Goal: Task Accomplishment & Management: Use online tool/utility

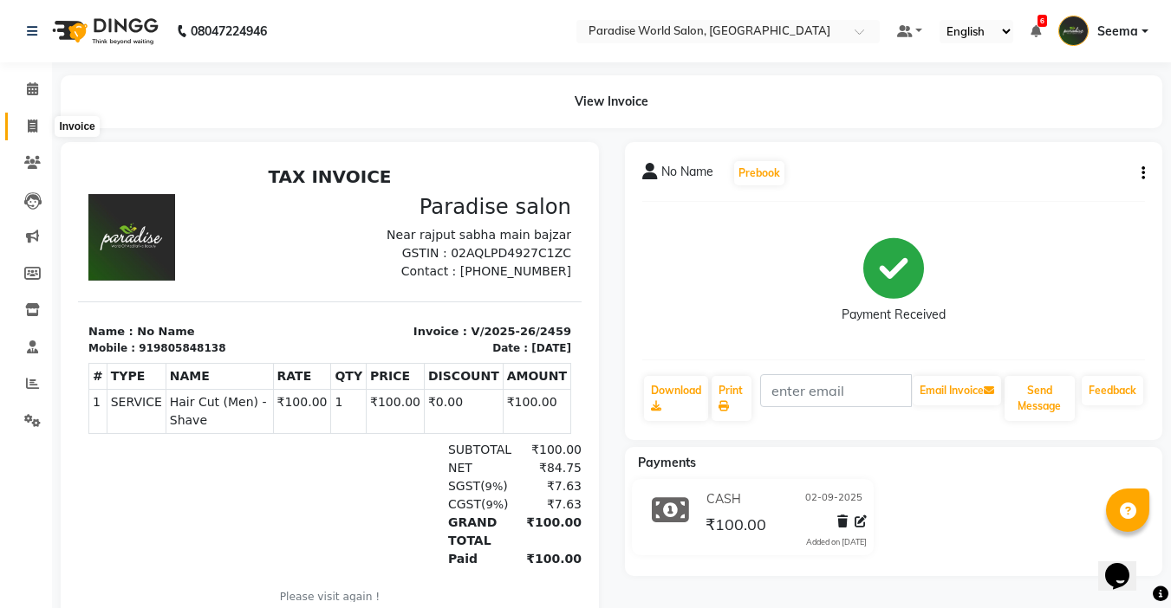
click at [29, 118] on span at bounding box center [32, 127] width 30 height 20
select select "service"
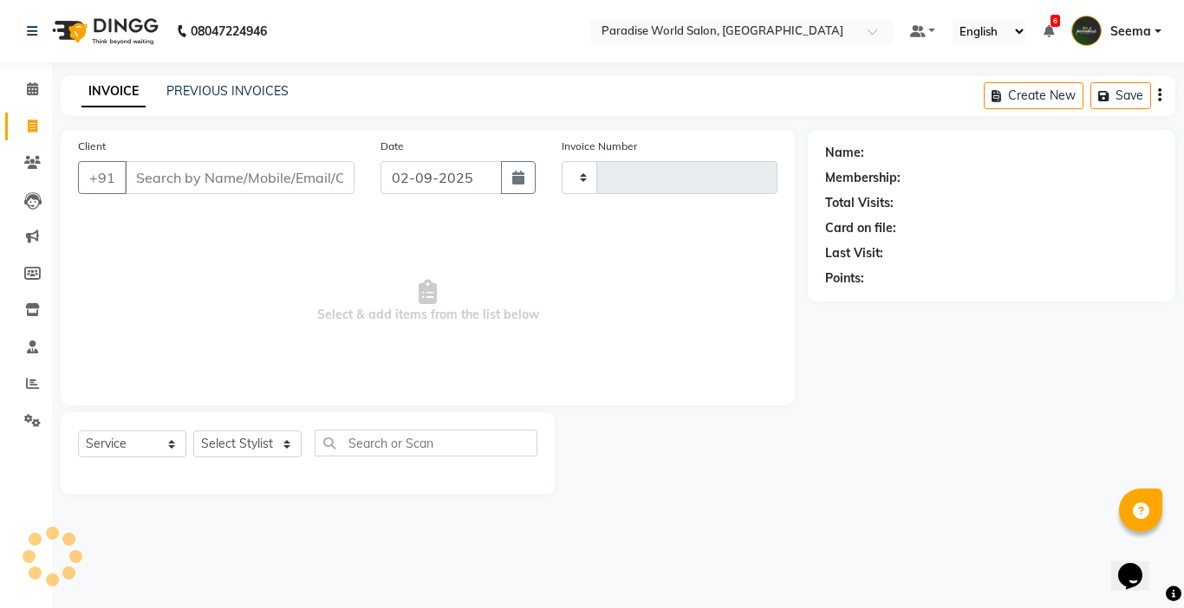
type input "2460"
select select "4451"
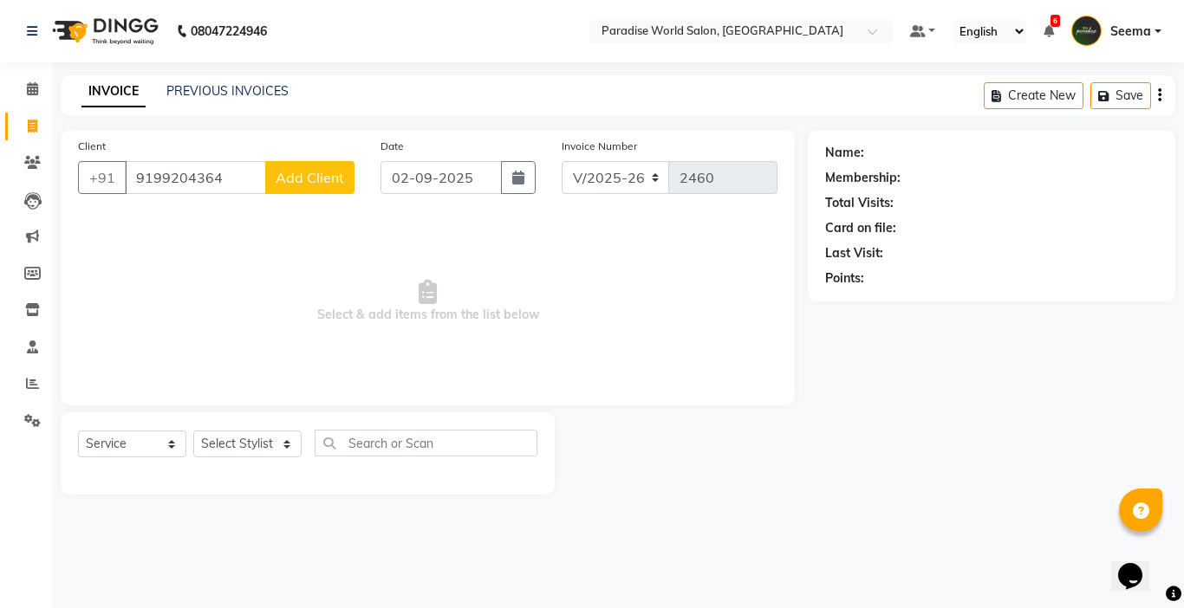
click at [143, 172] on input "9199204364" at bounding box center [195, 177] width 141 height 33
click at [150, 172] on input "9199204364" at bounding box center [195, 177] width 141 height 33
click at [176, 188] on input "99204364" at bounding box center [195, 177] width 141 height 33
click at [153, 177] on input "99204364" at bounding box center [195, 177] width 141 height 33
drag, startPoint x: 191, startPoint y: 182, endPoint x: 0, endPoint y: 182, distance: 190.6
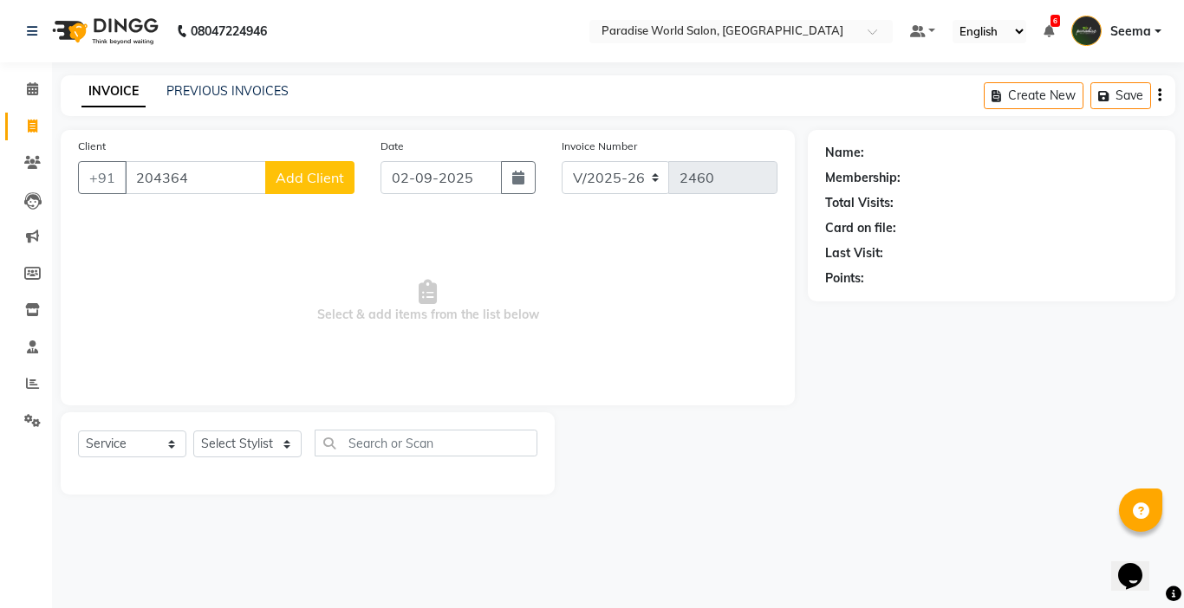
click at [0, 182] on app-home "08047224946 Select Location × Paradise World Salon, Main Bazar Default Panel My…" at bounding box center [592, 260] width 1184 height 521
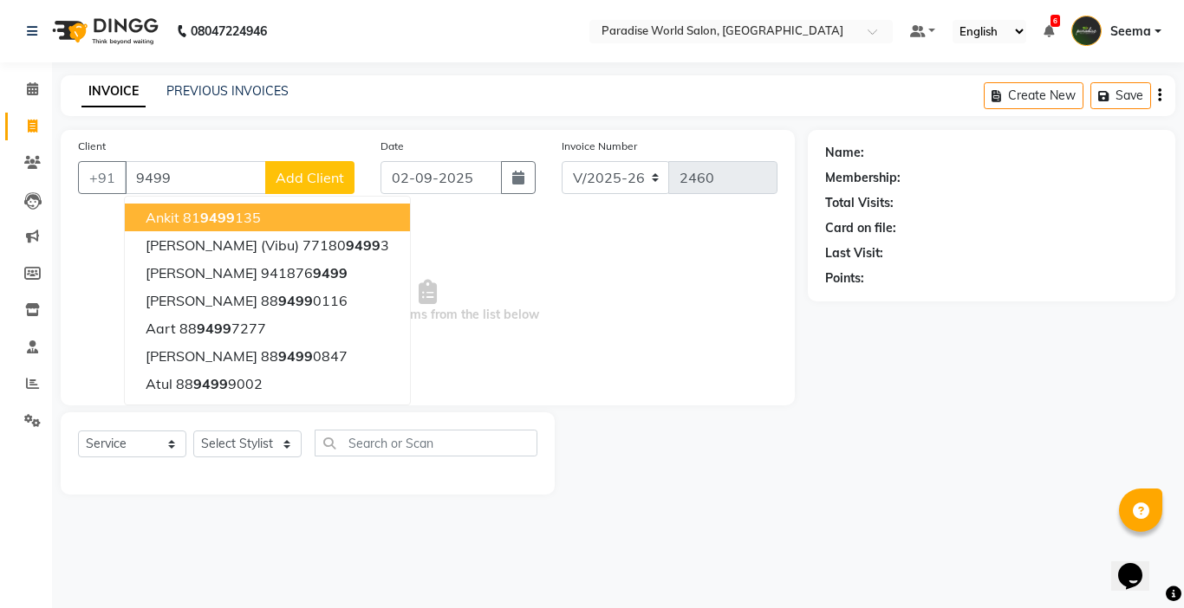
drag, startPoint x: 237, startPoint y: 204, endPoint x: 155, endPoint y: 197, distance: 81.7
click at [155, 197] on ngb-typeahead-window "ankit 81 9499 135 [PERSON_NAME] (Vibu) 77180 9499 3 [PERSON_NAME] 941876 9499 […" at bounding box center [267, 301] width 287 height 210
drag, startPoint x: 207, startPoint y: 171, endPoint x: 42, endPoint y: 161, distance: 165.8
click at [43, 162] on app-home "08047224946 Select Location × Paradise World Salon, Main Bazar Default Panel My…" at bounding box center [592, 260] width 1184 height 521
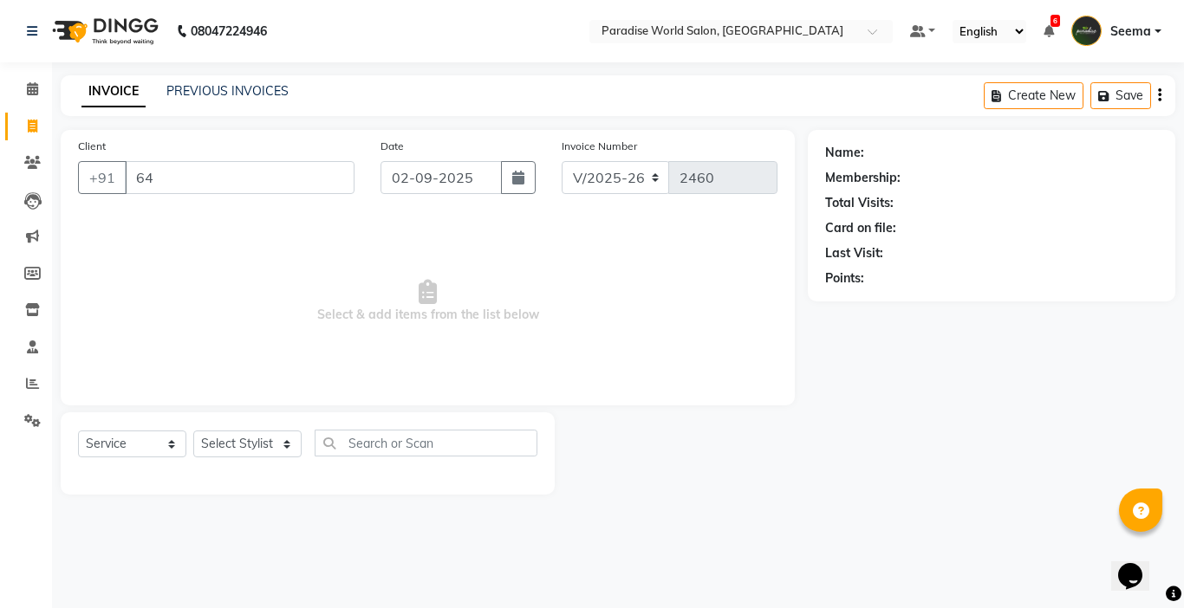
drag, startPoint x: 159, startPoint y: 175, endPoint x: 62, endPoint y: 188, distance: 98.8
click at [62, 188] on div "Client +91 64 Date [DATE] Invoice Number V/2025 V/[PHONE_NUMBER] Select & add i…" at bounding box center [428, 268] width 734 height 276
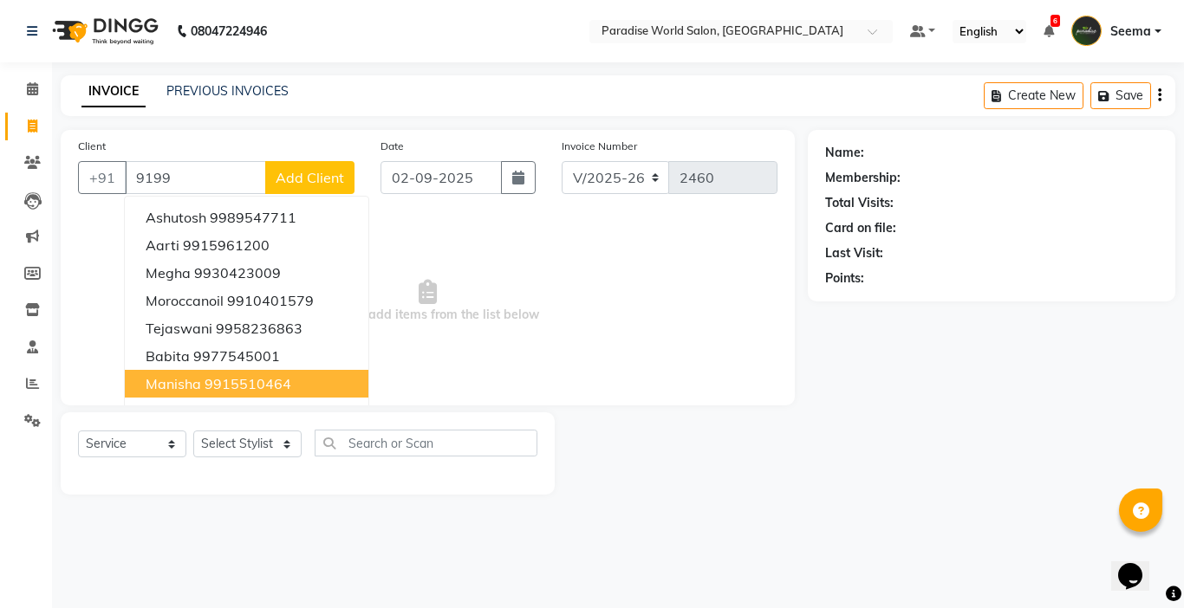
click at [272, 386] on ngb-highlight "9915510464" at bounding box center [247, 383] width 87 height 17
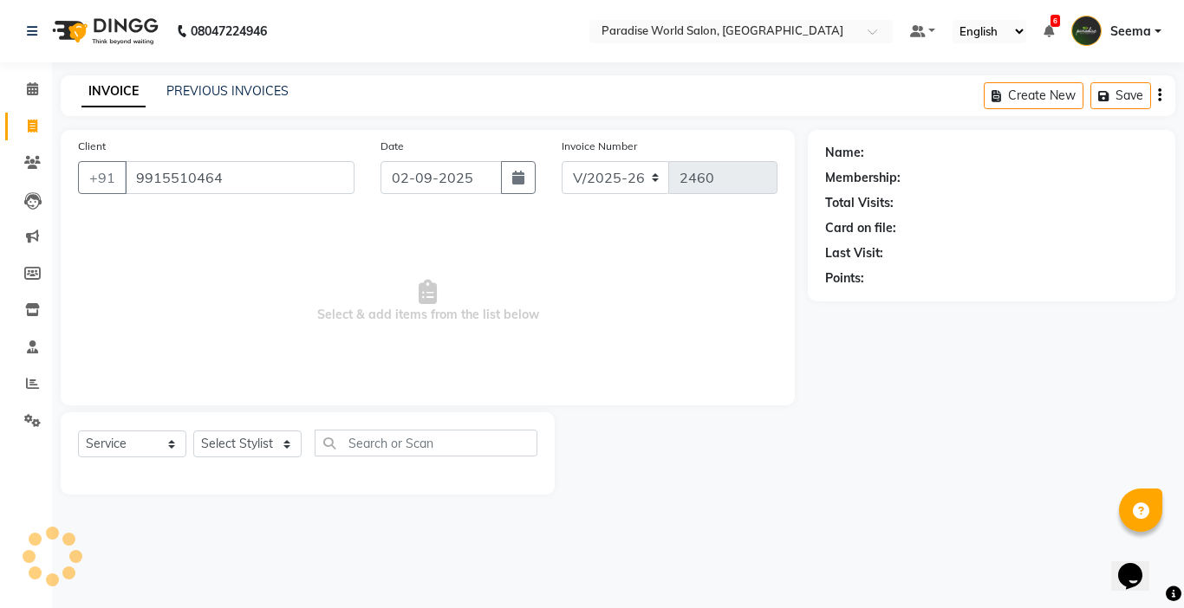
type input "9915510464"
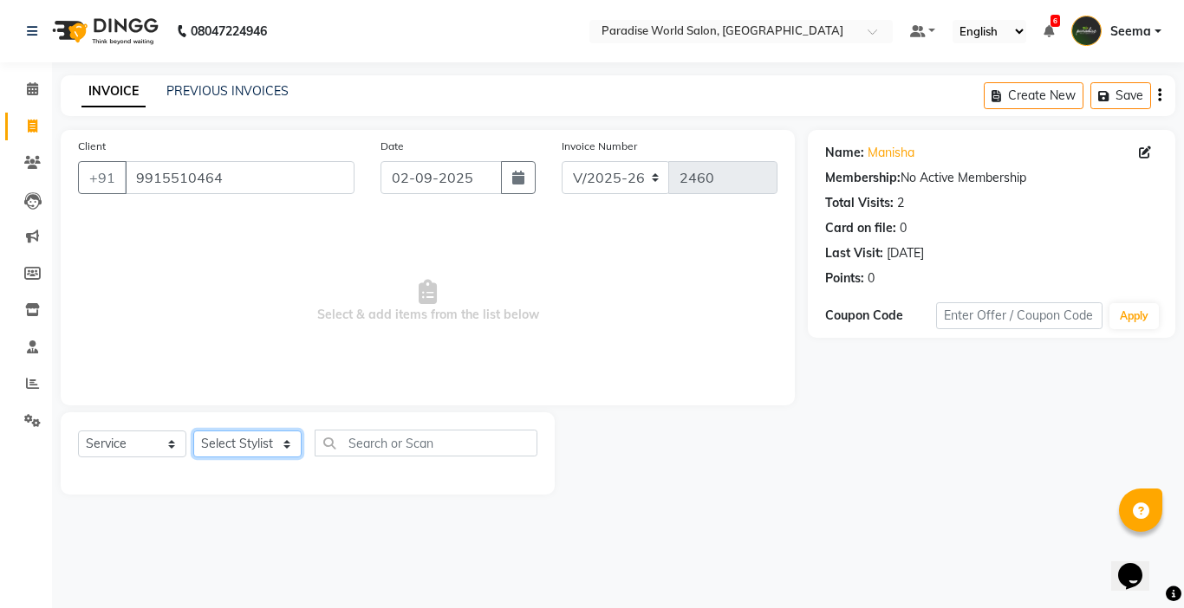
click at [256, 441] on select "Select Stylist [PERSON_NAME] [PERSON_NAME] [PERSON_NAME] company Deepak [PERSON…" at bounding box center [247, 444] width 108 height 27
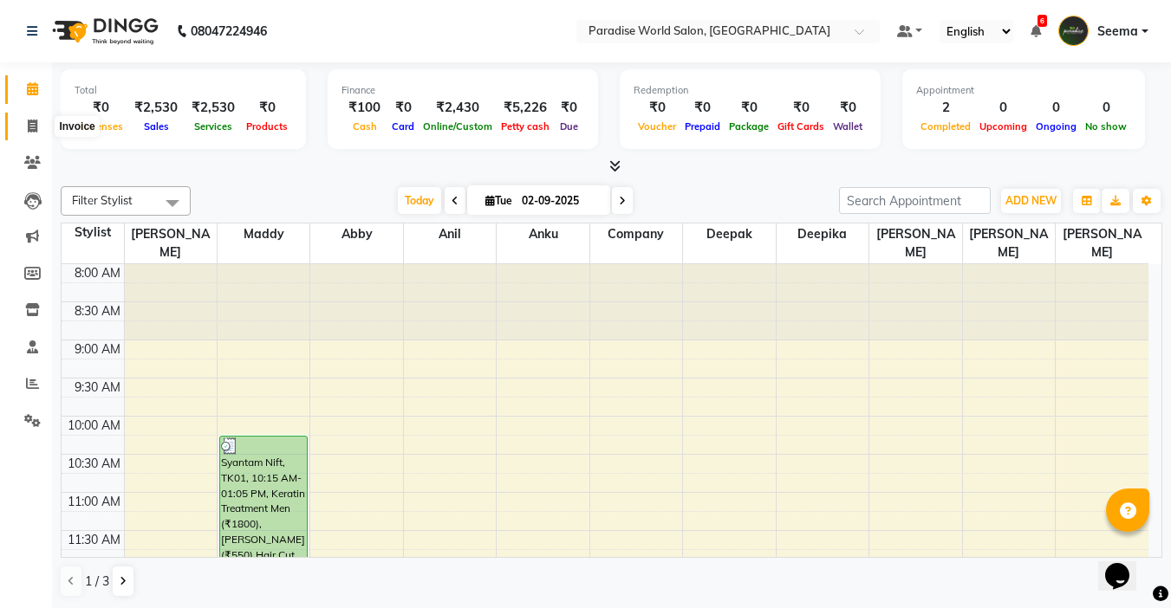
click at [29, 120] on icon at bounding box center [33, 126] width 10 height 13
select select "4451"
select select "service"
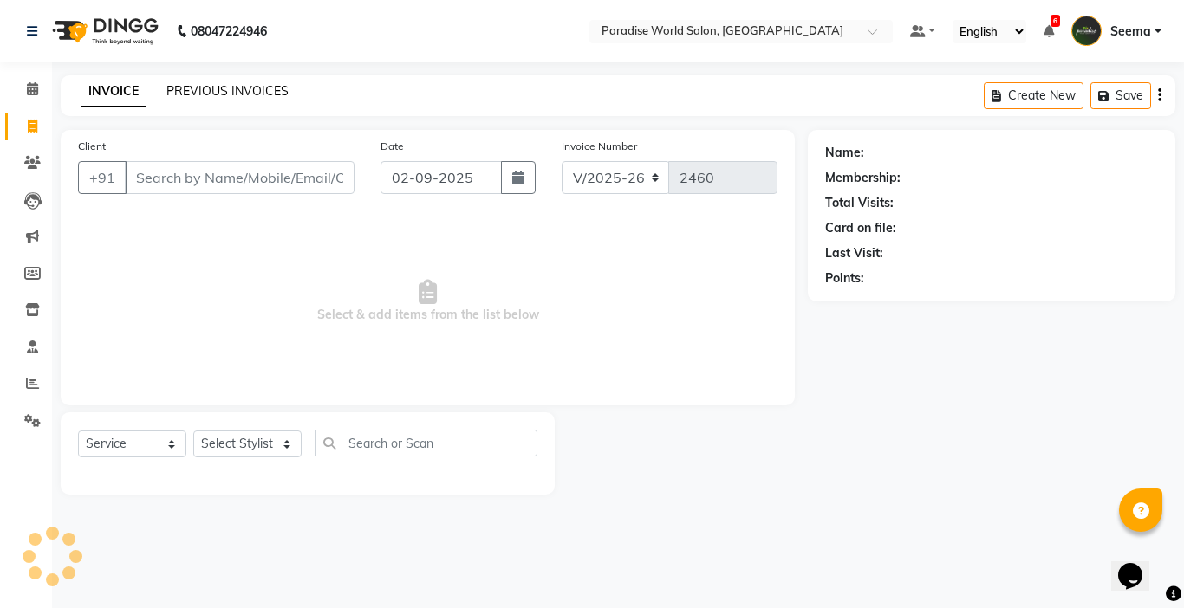
click at [201, 90] on link "PREVIOUS INVOICES" at bounding box center [227, 91] width 122 height 16
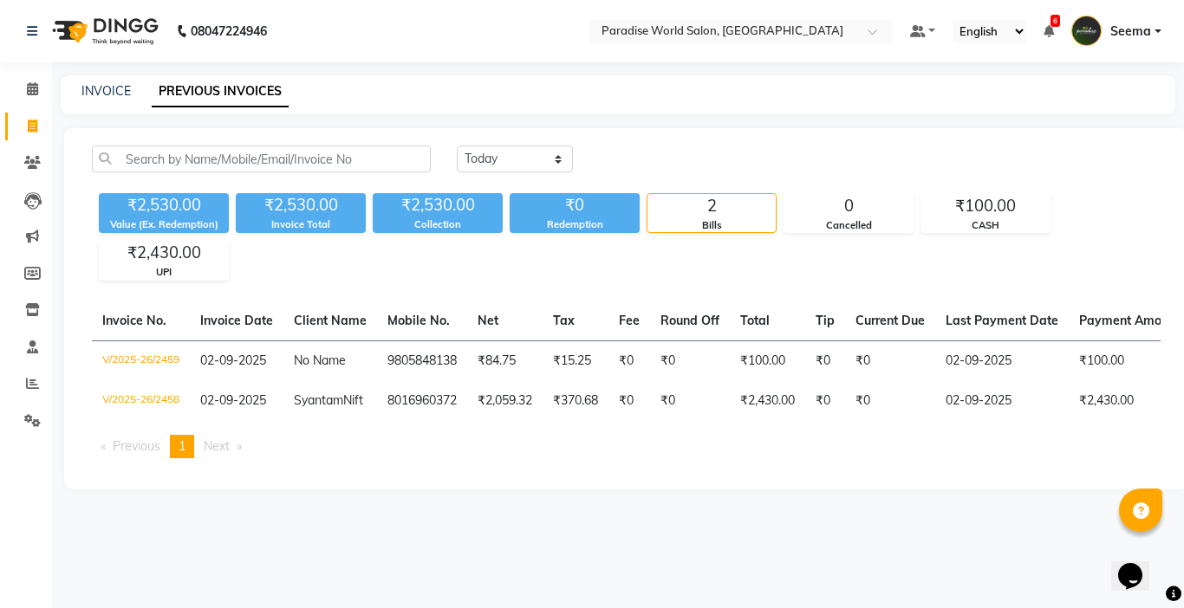
click at [125, 81] on div "INVOICE PREVIOUS INVOICES" at bounding box center [618, 94] width 1114 height 39
click at [120, 90] on link "INVOICE" at bounding box center [105, 91] width 49 height 16
select select "4451"
select select "service"
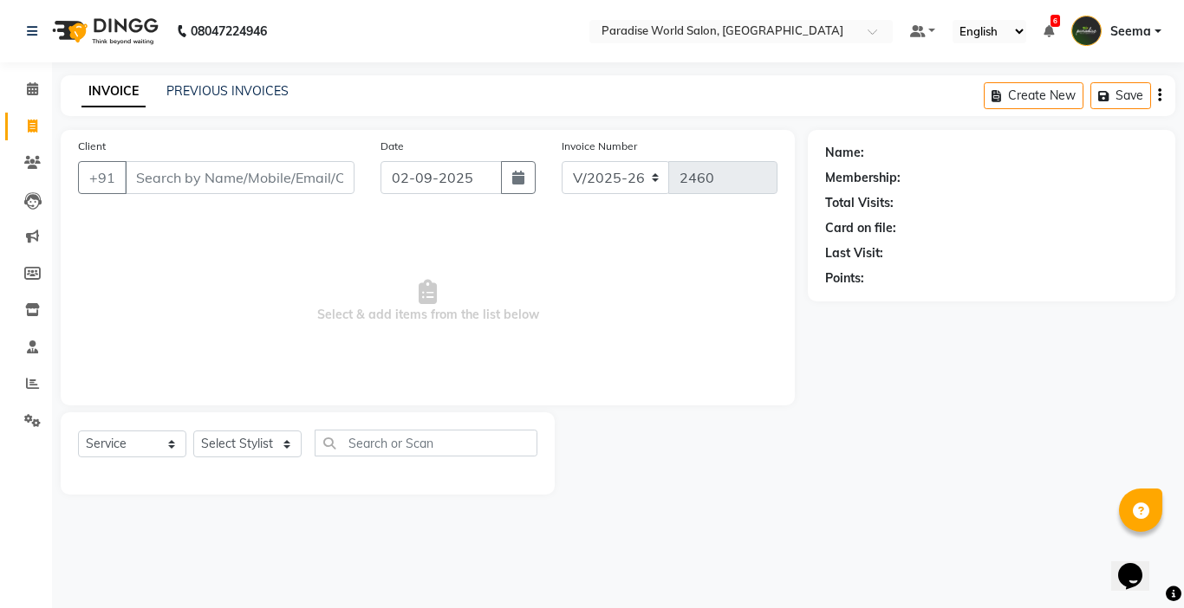
click at [192, 173] on input "Client" at bounding box center [240, 177] width 230 height 33
type input "9"
type input "4364"
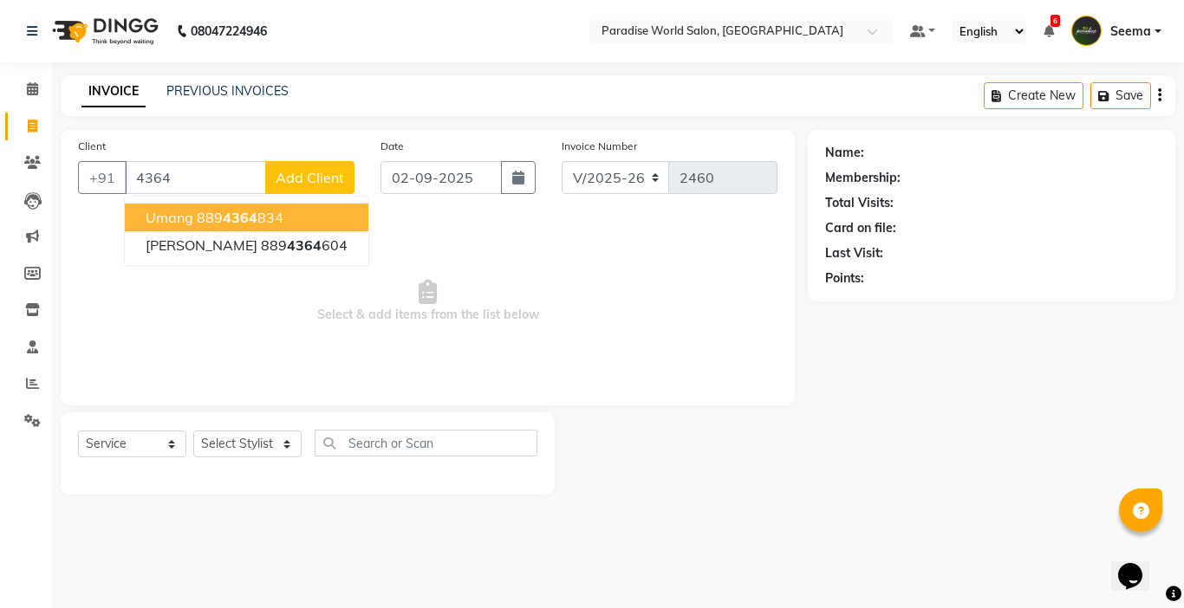
drag, startPoint x: 188, startPoint y: 184, endPoint x: 57, endPoint y: 202, distance: 132.1
click at [57, 202] on div "Client +91 4364 Umang 889 4364 834 Aniket 889 4364 604 Add Client Date 02-09-20…" at bounding box center [428, 312] width 760 height 365
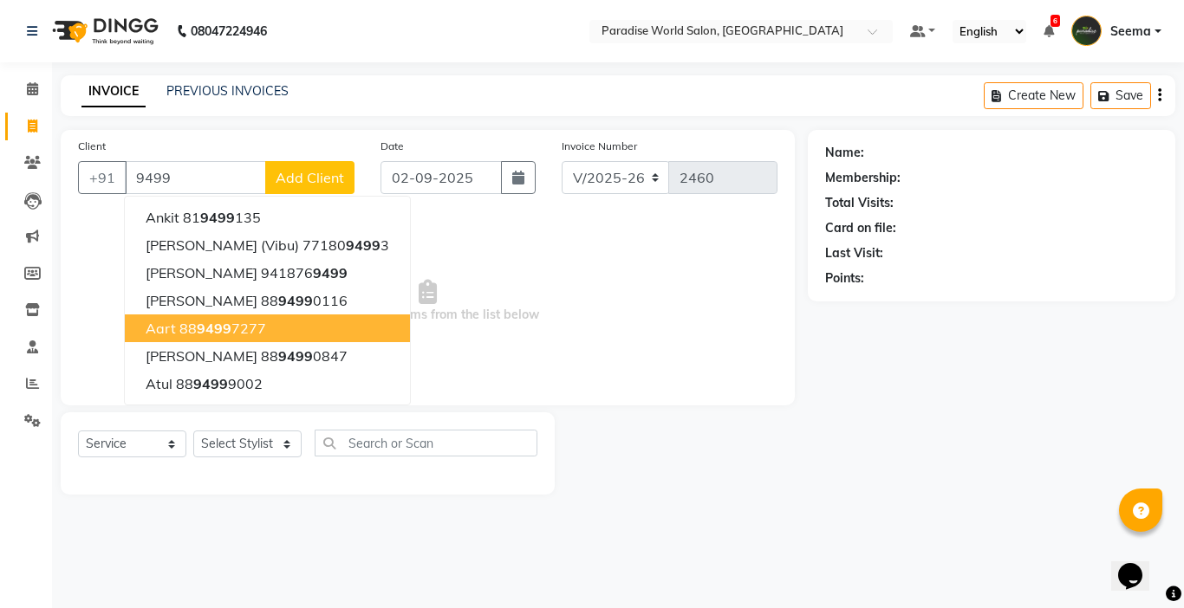
click at [211, 338] on button "aart 88 9499 7277" at bounding box center [267, 329] width 285 height 28
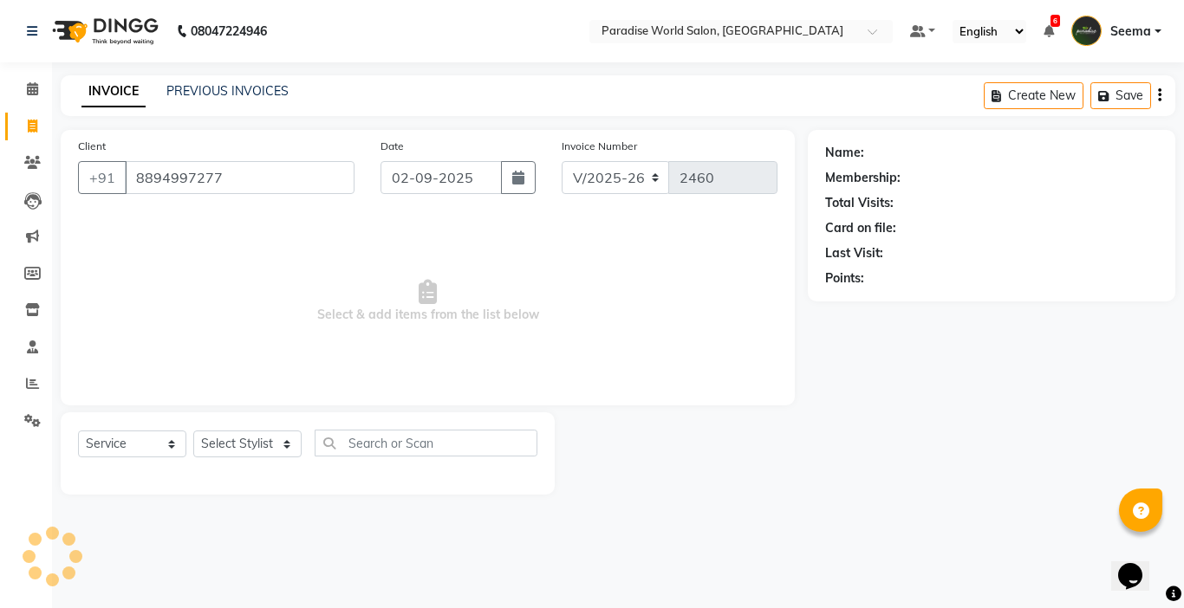
type input "8894997277"
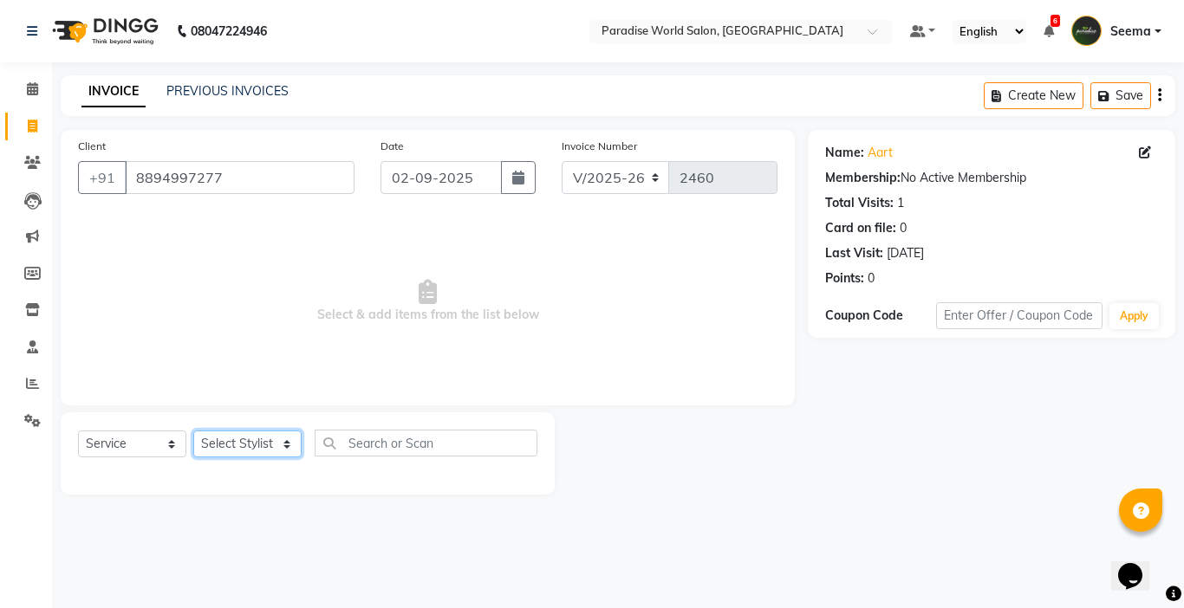
click at [246, 444] on select "Select Stylist [PERSON_NAME] [PERSON_NAME] [PERSON_NAME] company Deepak [PERSON…" at bounding box center [247, 444] width 108 height 27
select select "24938"
click at [193, 431] on select "Select Stylist [PERSON_NAME] [PERSON_NAME] [PERSON_NAME] company Deepak [PERSON…" at bounding box center [247, 444] width 108 height 27
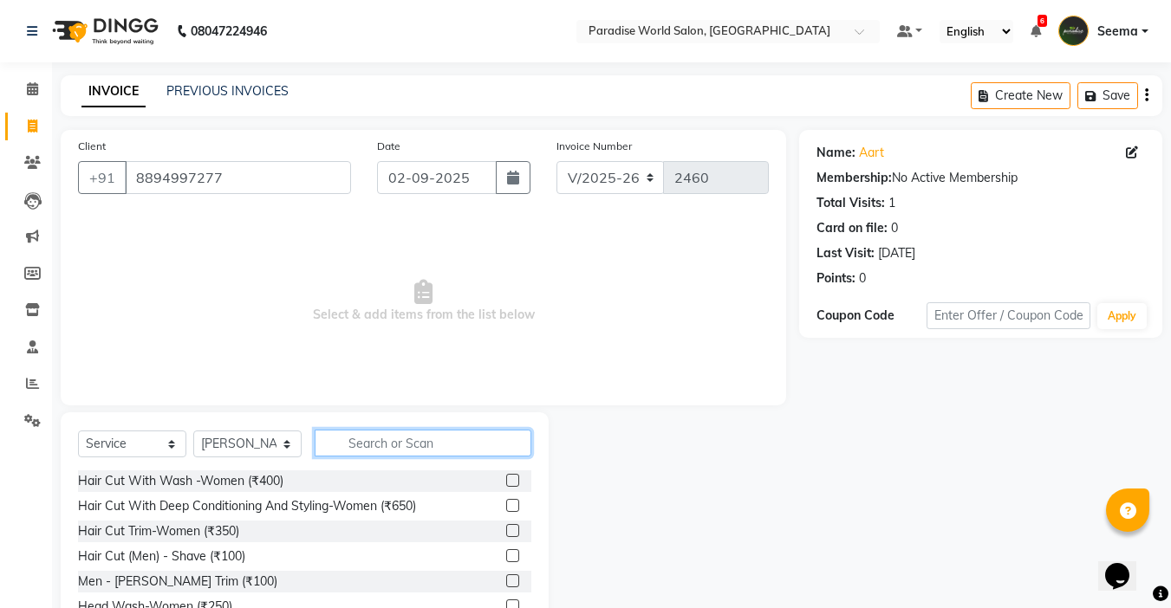
click at [380, 438] on input "text" at bounding box center [423, 443] width 217 height 27
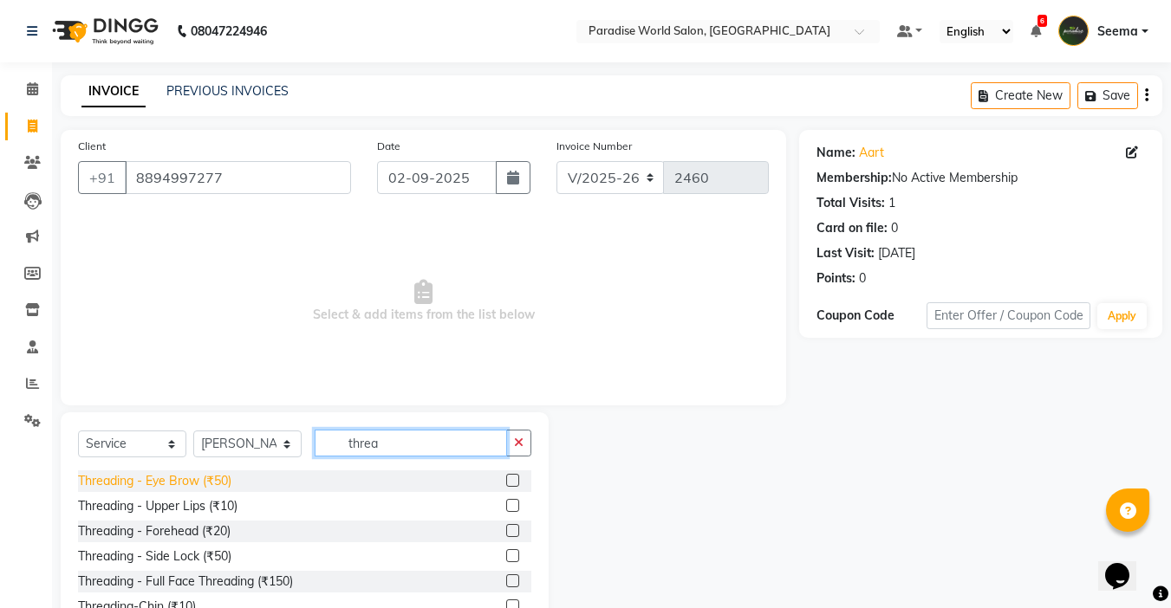
type input "threa"
click at [189, 487] on div "Threading - Eye Brow (₹50)" at bounding box center [154, 481] width 153 height 18
checkbox input "false"
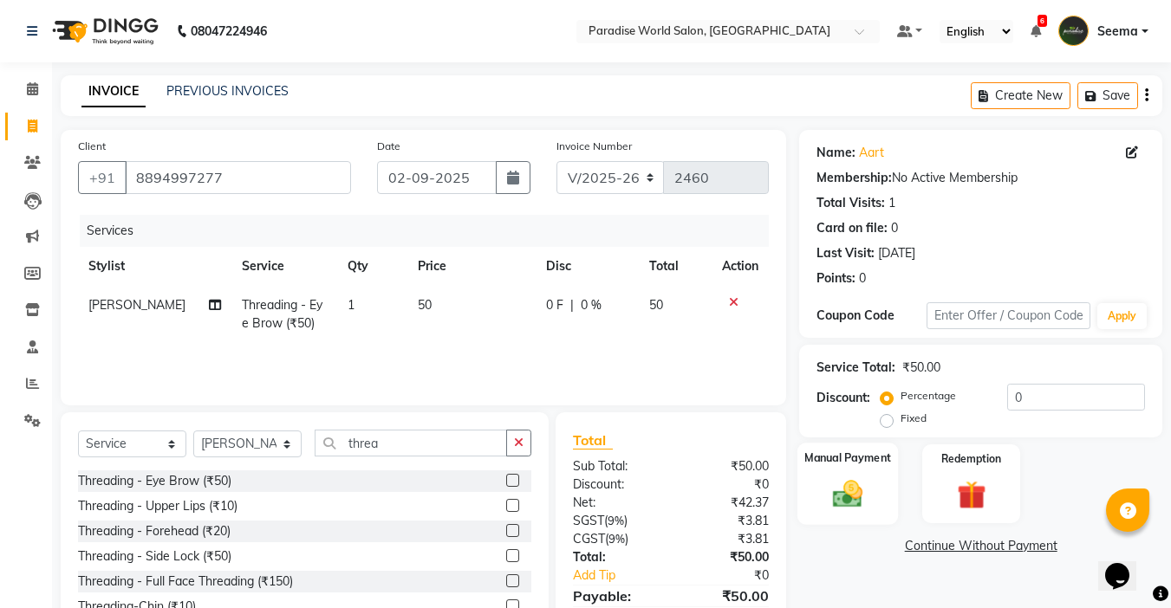
click at [862, 491] on img at bounding box center [847, 494] width 49 height 35
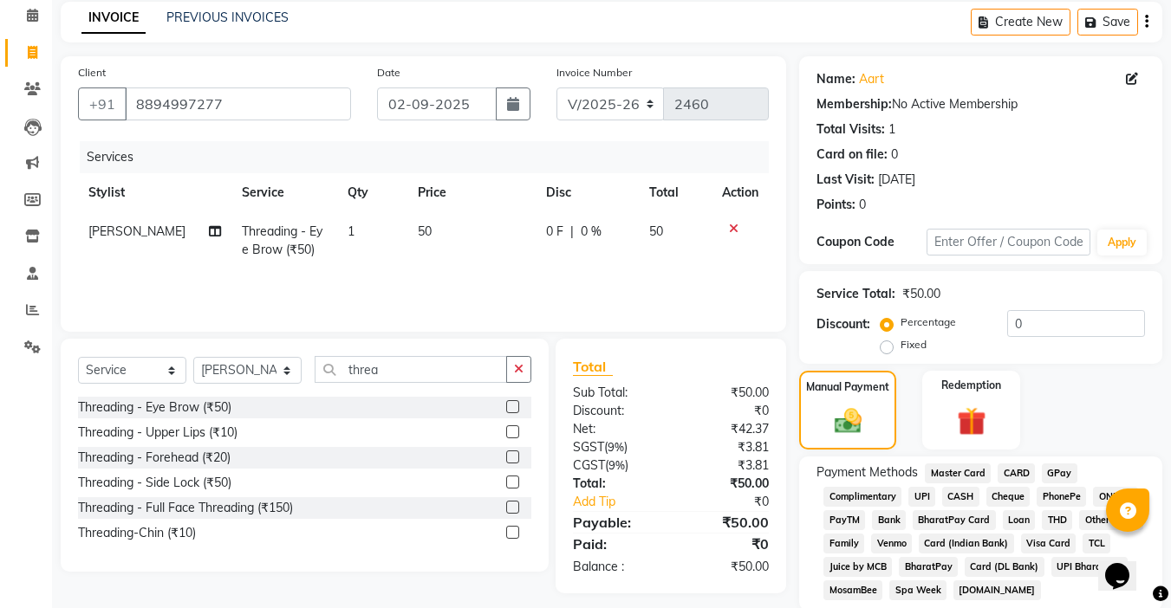
scroll to position [87, 0]
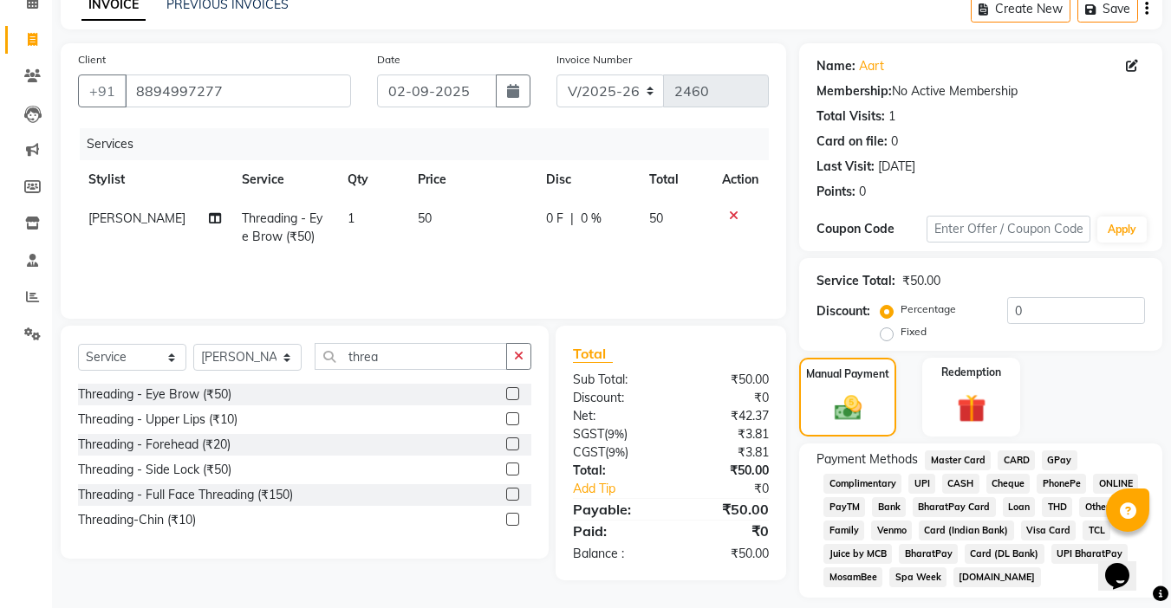
click at [921, 489] on span "UPI" at bounding box center [921, 484] width 27 height 20
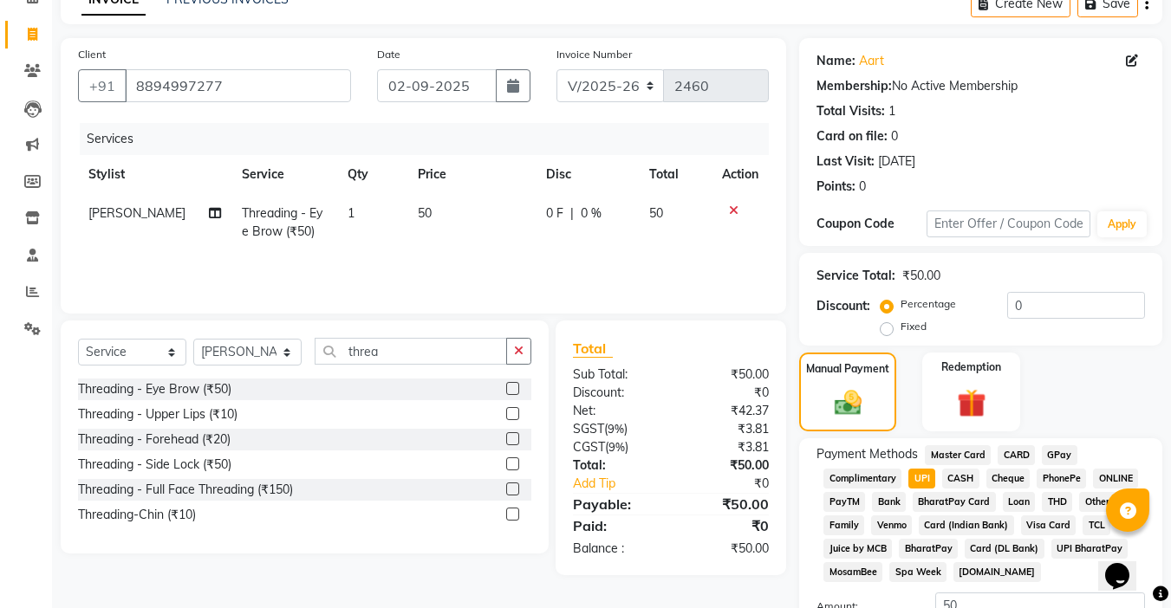
scroll to position [230, 0]
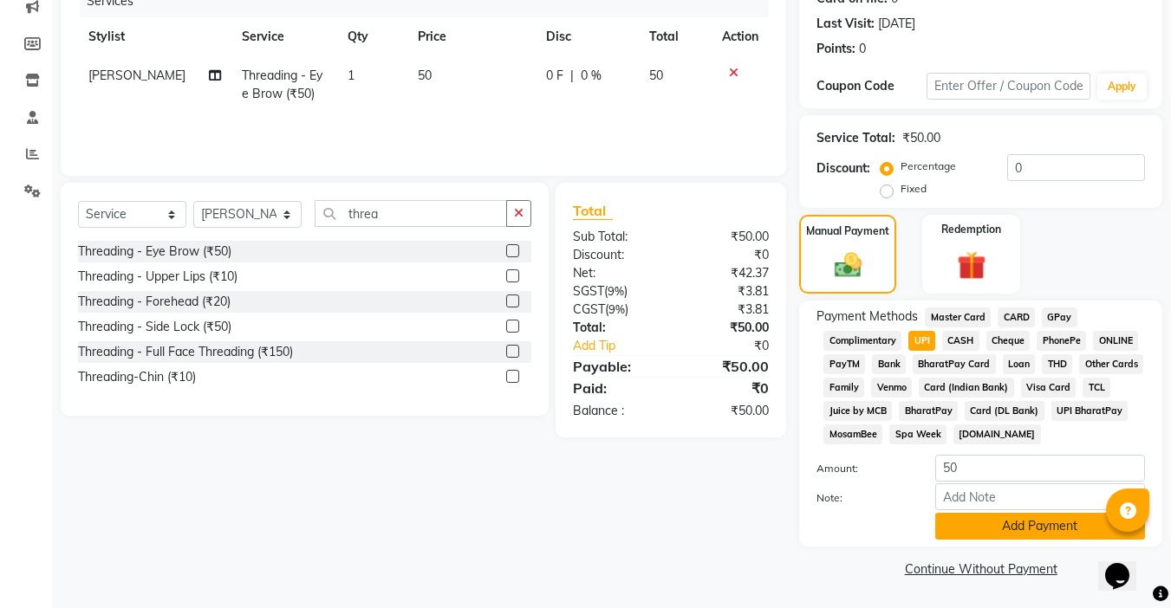
click at [1038, 523] on button "Add Payment" at bounding box center [1040, 526] width 210 height 27
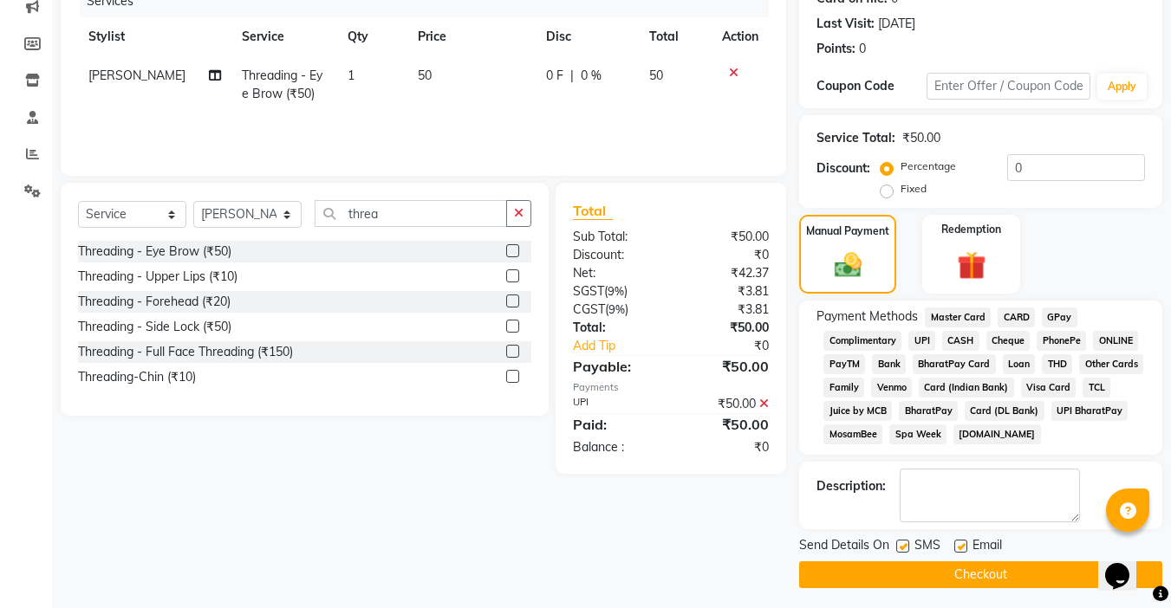
click at [963, 552] on label at bounding box center [960, 546] width 13 height 13
click at [963, 552] on input "checkbox" at bounding box center [959, 547] width 11 height 11
checkbox input "false"
click at [905, 543] on label at bounding box center [902, 546] width 13 height 13
click at [905, 543] on input "checkbox" at bounding box center [901, 547] width 11 height 11
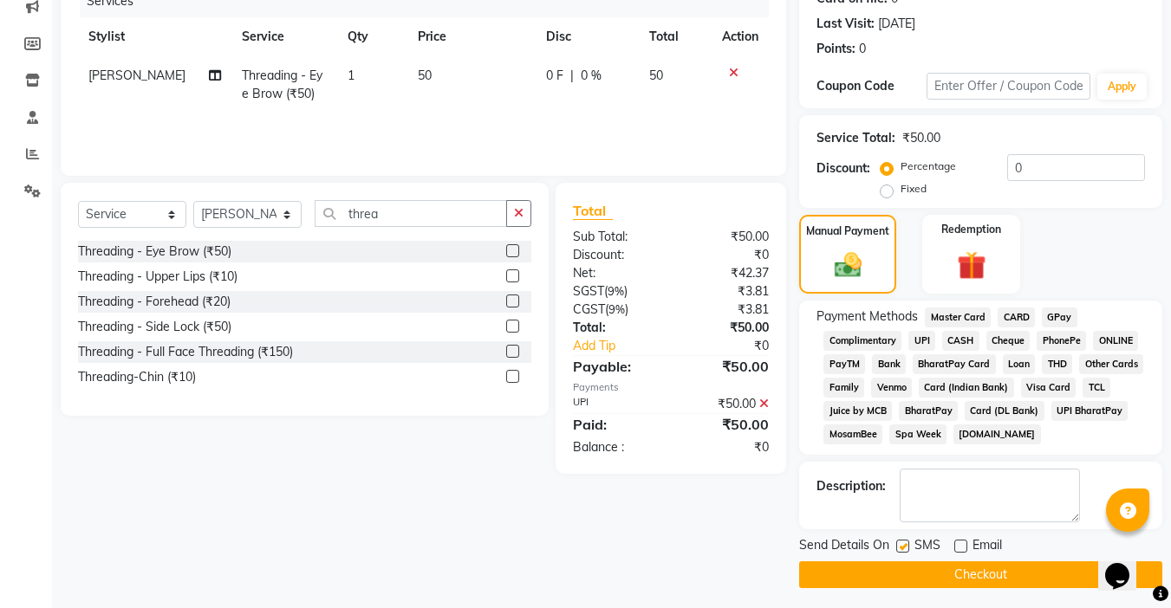
checkbox input "false"
click at [940, 575] on button "Checkout" at bounding box center [980, 574] width 363 height 27
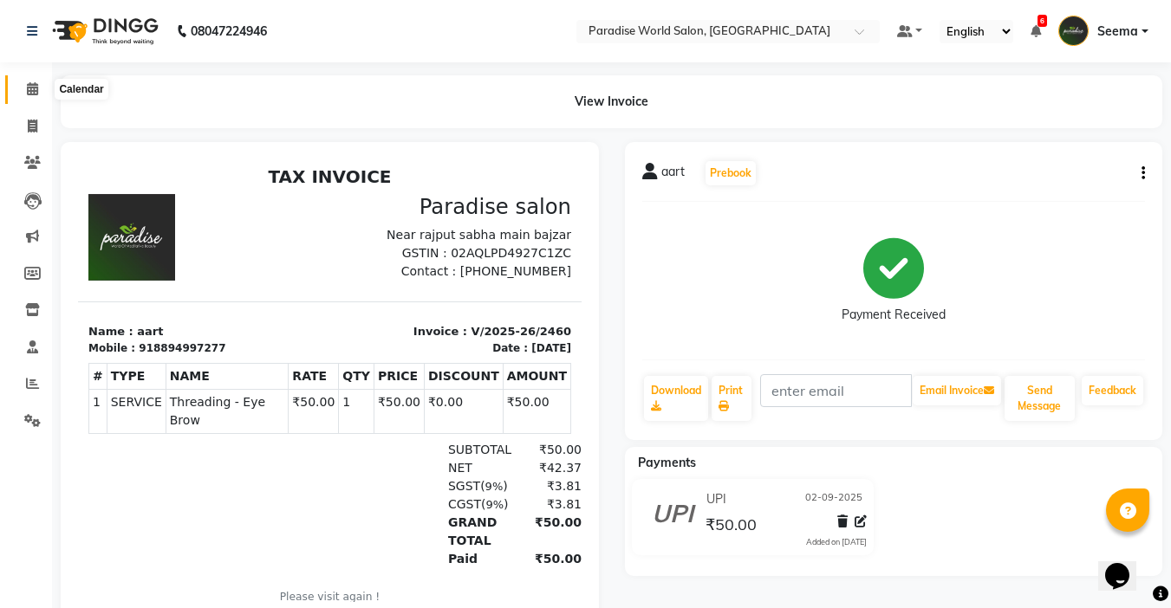
click at [36, 87] on icon at bounding box center [32, 88] width 11 height 13
